Goal: Transaction & Acquisition: Book appointment/travel/reservation

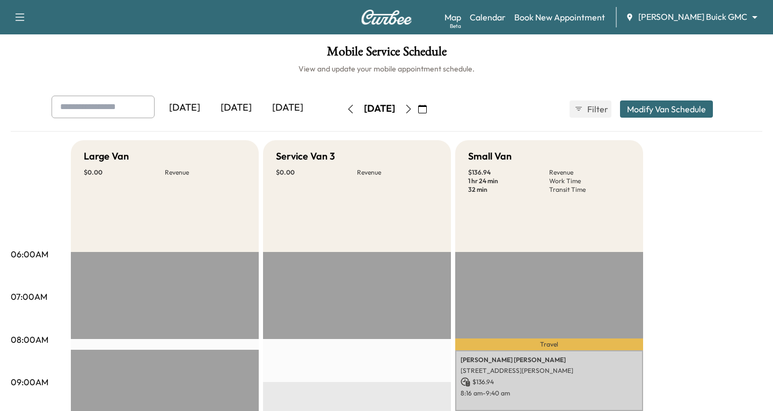
click at [745, 16] on body "Support Log Out Map Beta Calendar Book New Appointment [PERSON_NAME] Buick GMC …" at bounding box center [386, 205] width 773 height 411
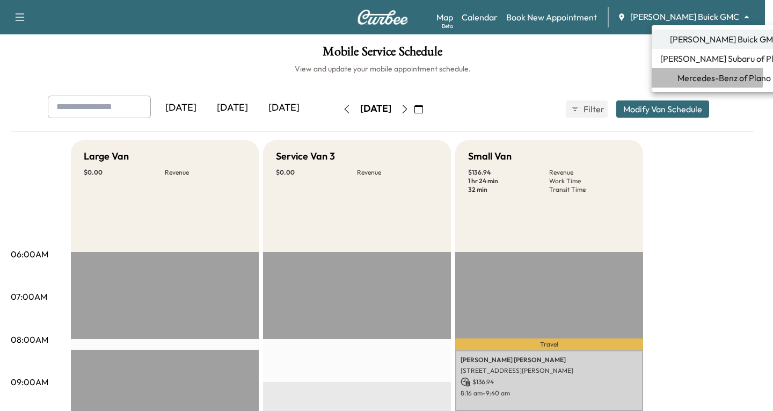
click at [696, 77] on span "Mercedes-Benz of Plano" at bounding box center [724, 77] width 93 height 13
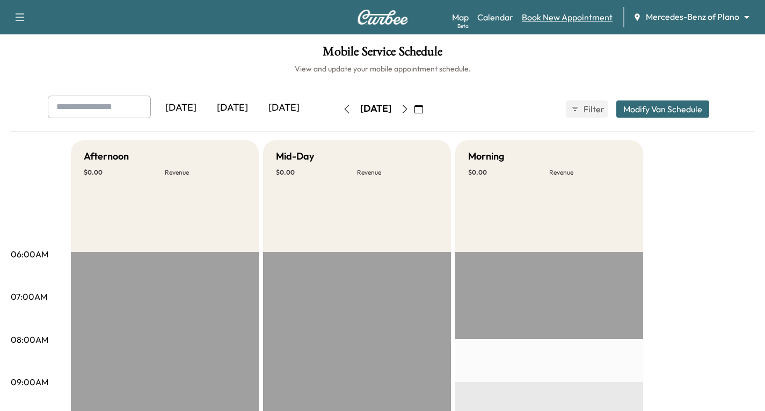
click at [565, 18] on link "Book New Appointment" at bounding box center [567, 17] width 91 height 13
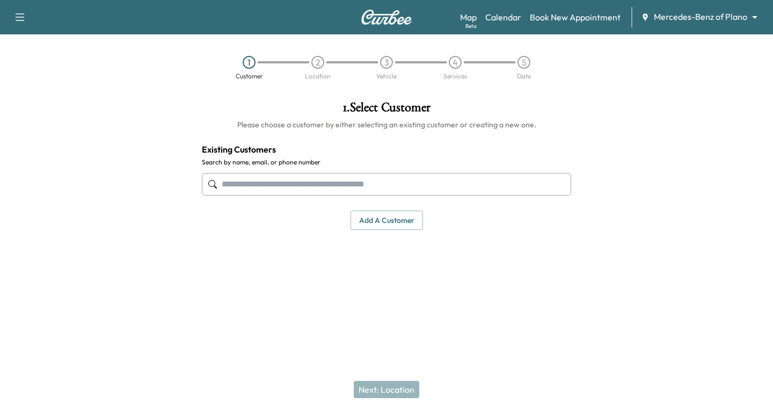
click at [238, 178] on input "text" at bounding box center [386, 184] width 369 height 23
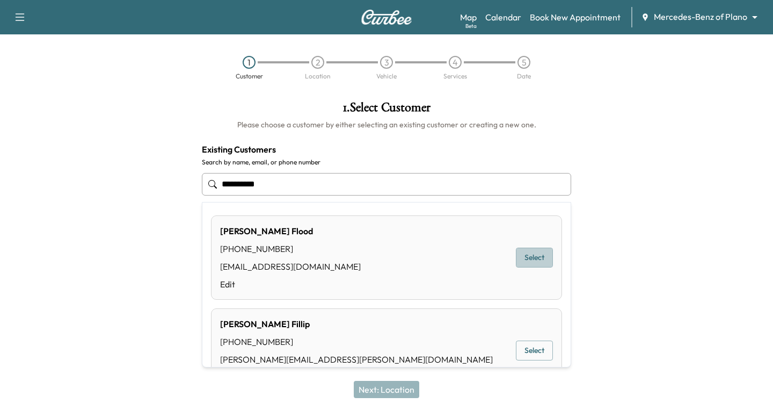
click at [527, 258] on button "Select" at bounding box center [534, 257] width 37 height 20
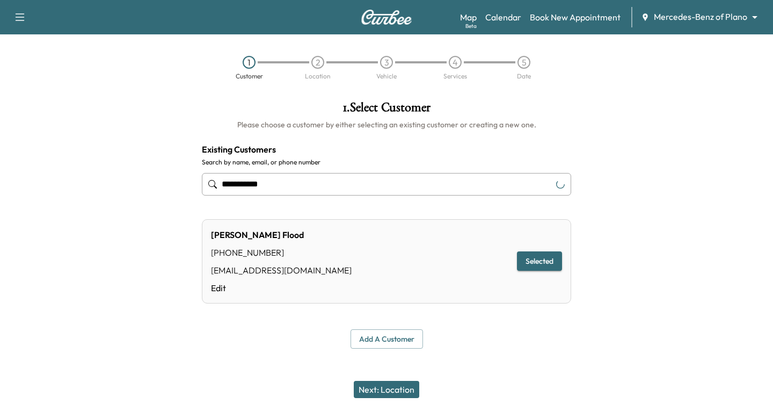
type input "**********"
click at [387, 387] on button "Next: Location" at bounding box center [386, 389] width 65 height 17
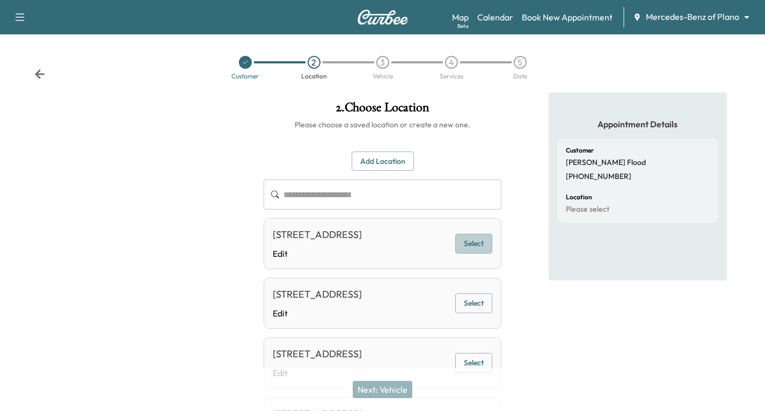
click at [480, 250] on button "Select" at bounding box center [473, 244] width 37 height 20
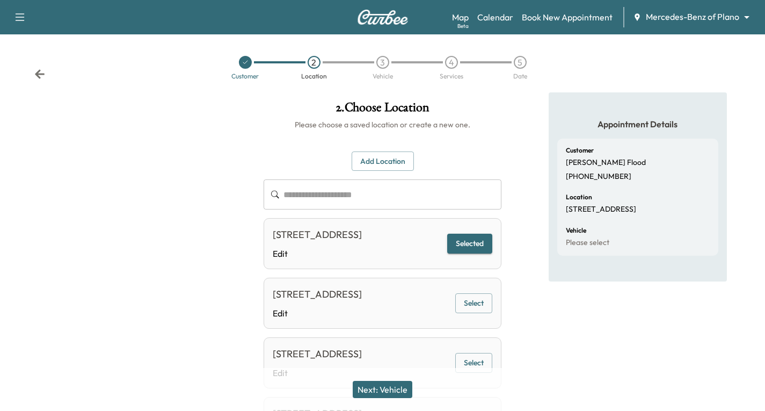
click at [364, 388] on button "Next: Vehicle" at bounding box center [383, 389] width 60 height 17
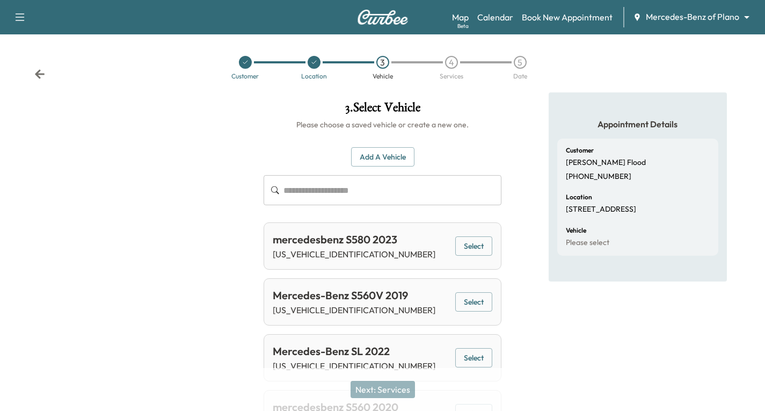
scroll to position [54, 0]
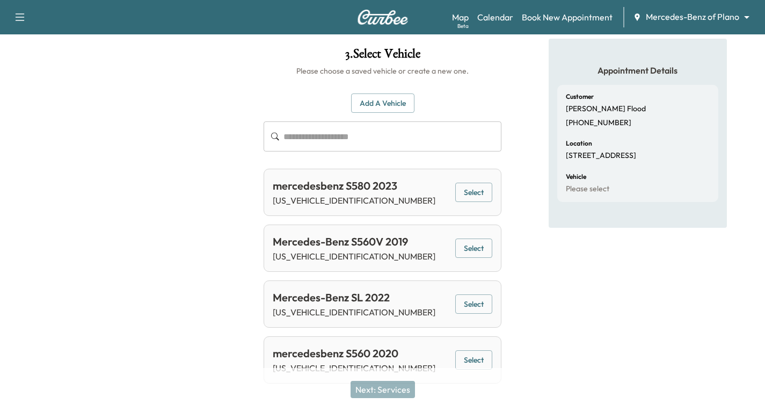
click at [471, 190] on button "Select" at bounding box center [473, 193] width 37 height 20
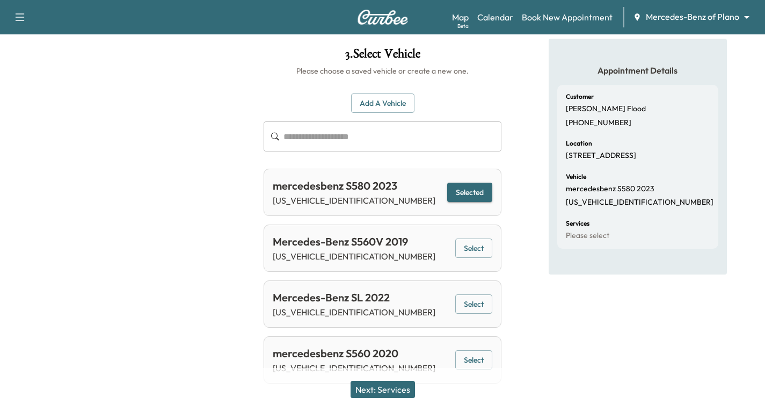
click at [377, 394] on button "Next: Services" at bounding box center [383, 389] width 64 height 17
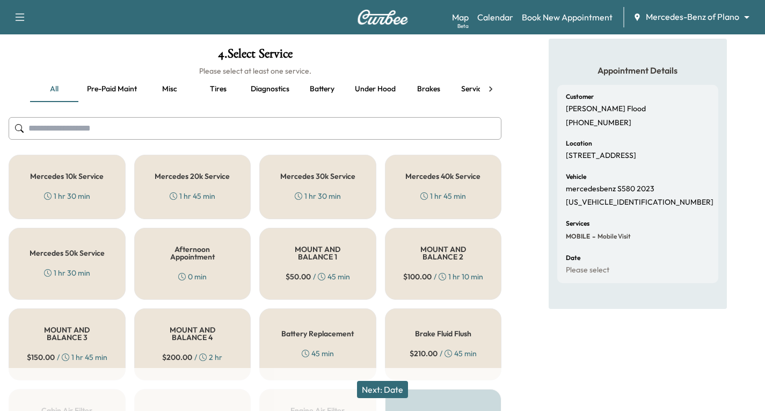
click at [217, 192] on div "Mercedes 20k Service 1 hr 45 min" at bounding box center [192, 187] width 117 height 64
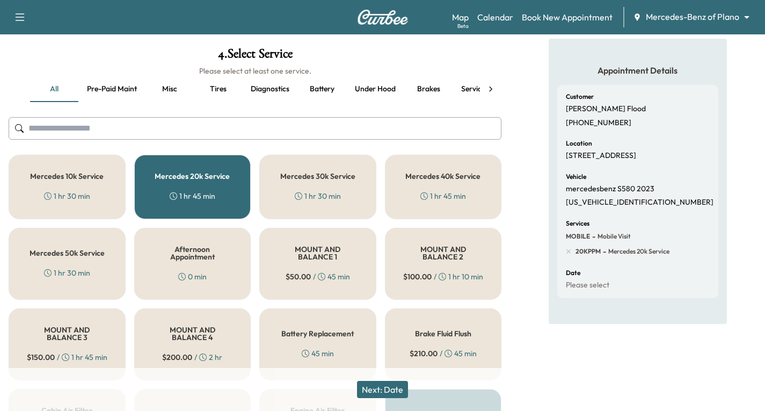
click at [381, 390] on button "Next: Date" at bounding box center [382, 389] width 51 height 17
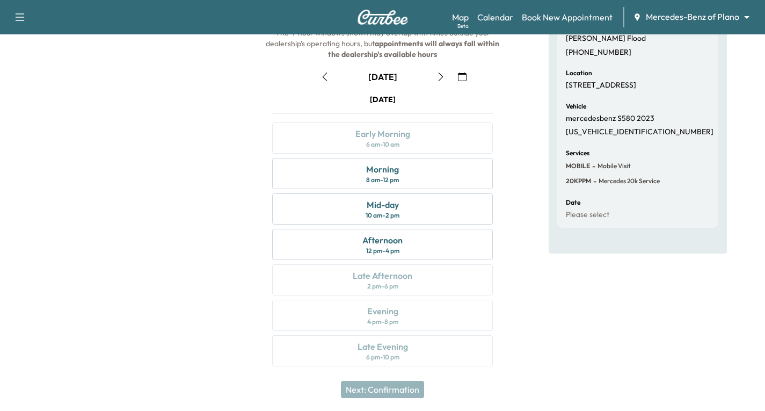
scroll to position [127, 0]
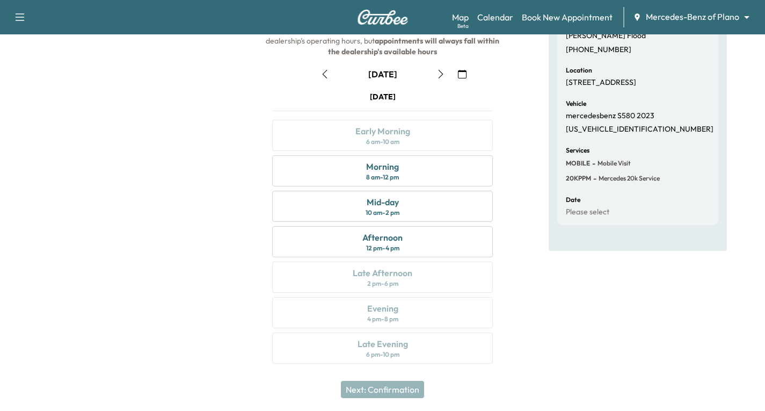
click at [442, 77] on icon "button" at bounding box center [440, 74] width 9 height 9
click at [322, 73] on icon "button" at bounding box center [325, 74] width 9 height 9
click at [434, 170] on div "Morning 8 am - 12 pm" at bounding box center [382, 170] width 221 height 31
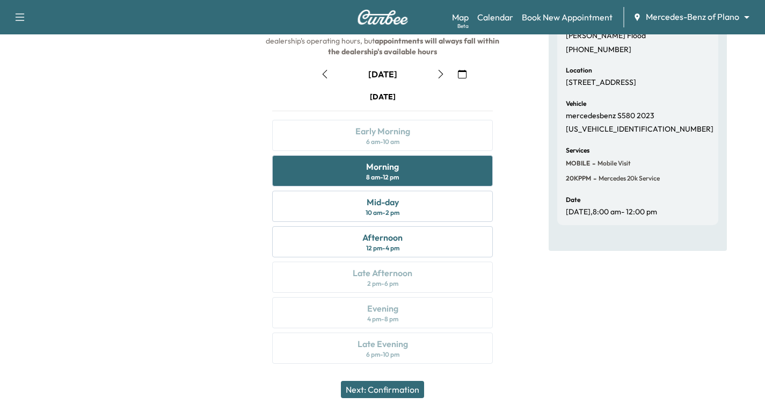
click at [387, 385] on button "Next: Confirmation" at bounding box center [382, 389] width 83 height 17
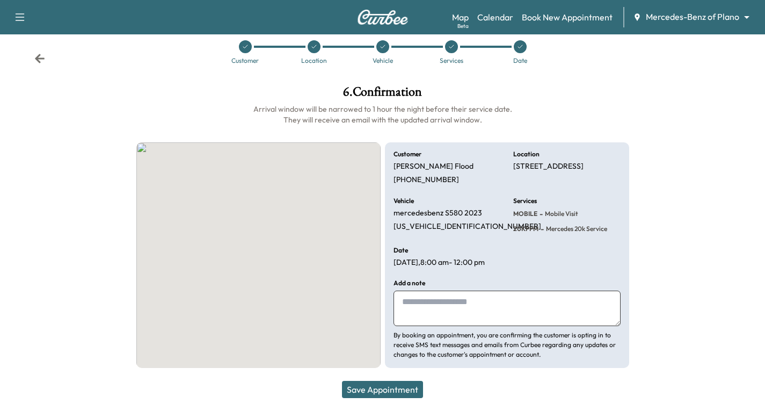
scroll to position [16, 0]
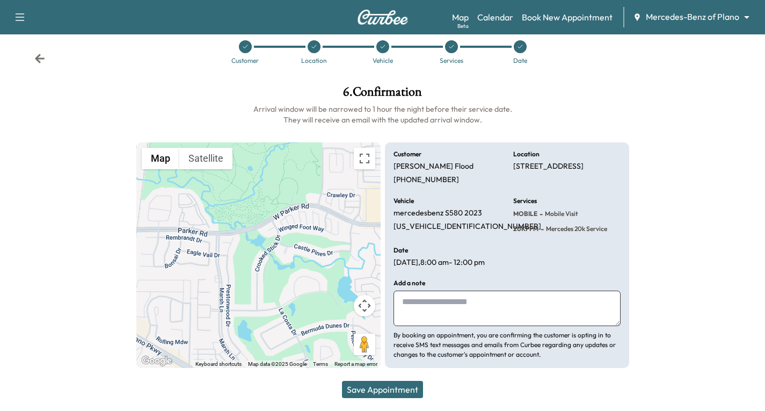
click at [398, 387] on button "Save Appointment" at bounding box center [382, 389] width 81 height 17
